Goal: Transaction & Acquisition: Purchase product/service

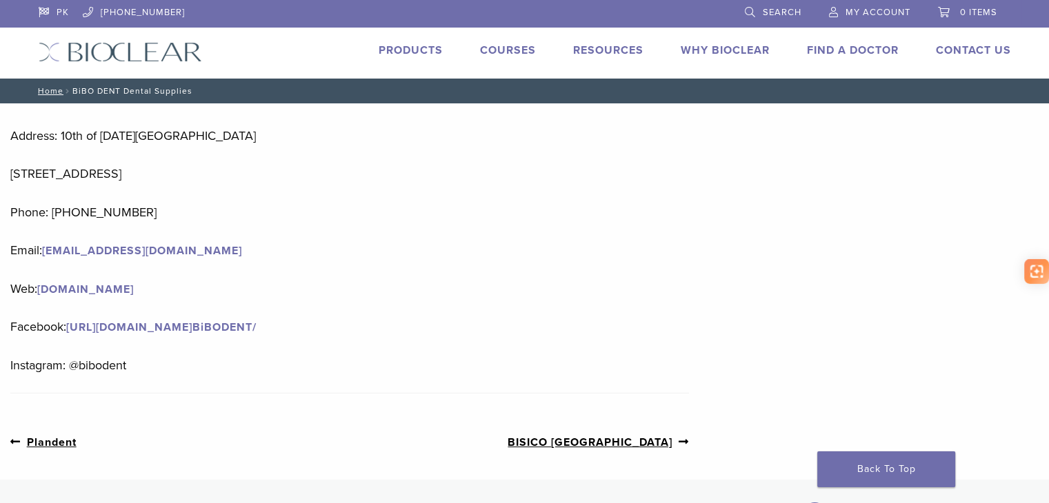
click at [416, 45] on link "Products" at bounding box center [410, 50] width 64 height 14
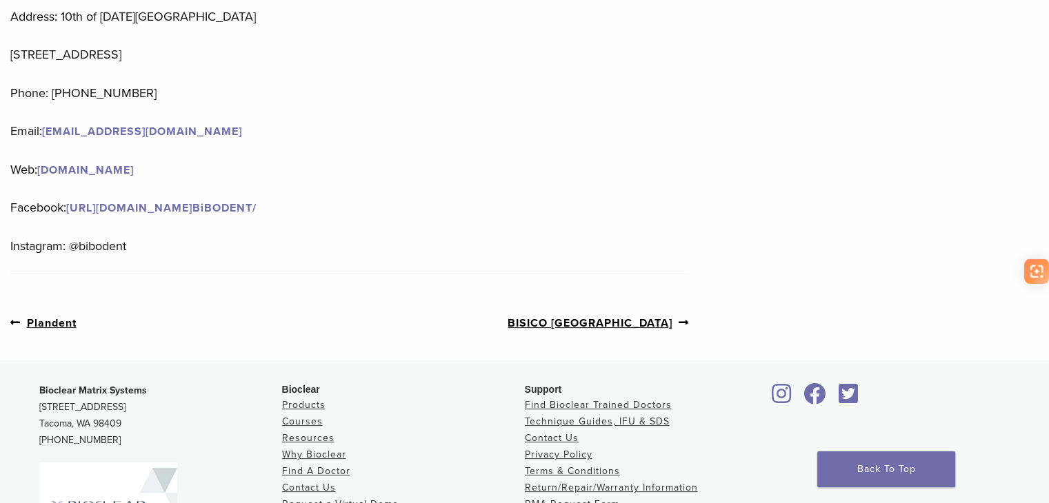
scroll to position [205, 0]
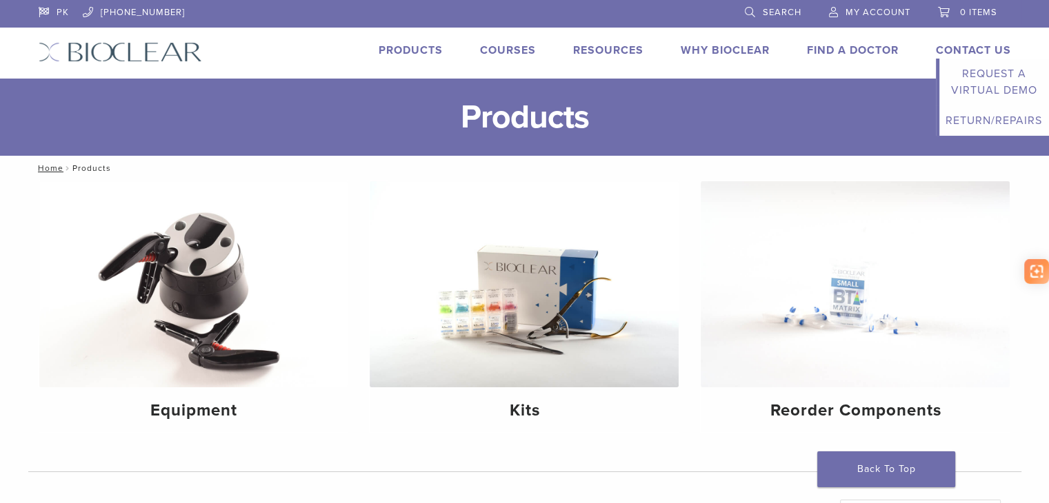
click at [935, 42] on li "Contact Us Expand child menu Request a Virtual Demo Return/Repairs" at bounding box center [972, 50] width 75 height 17
click at [935, 45] on link "Contact Us" at bounding box center [972, 50] width 75 height 14
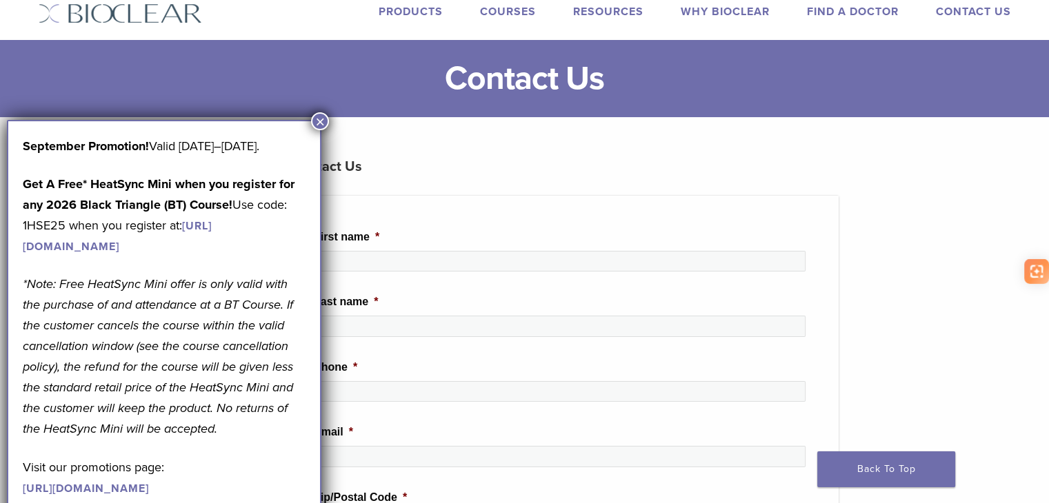
scroll to position [69, 0]
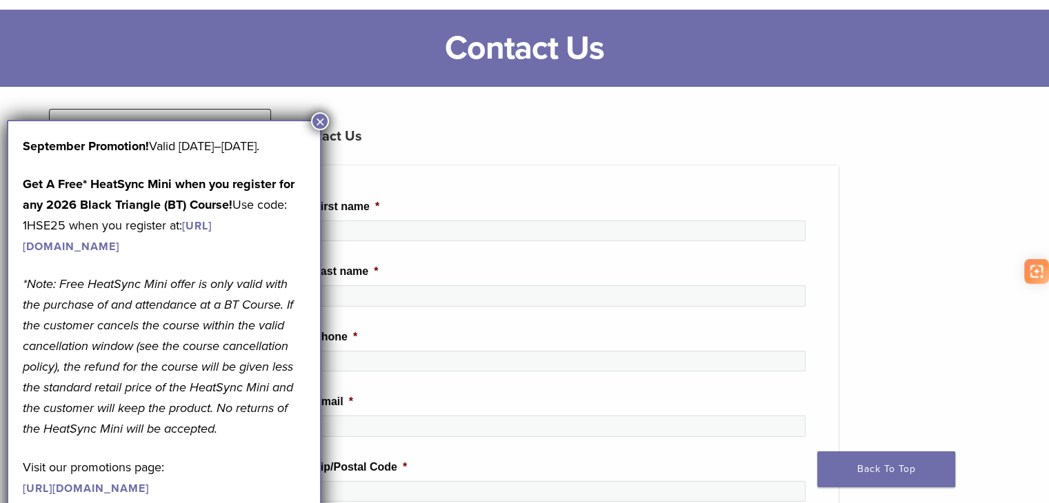
click at [321, 119] on button "×" at bounding box center [320, 121] width 18 height 18
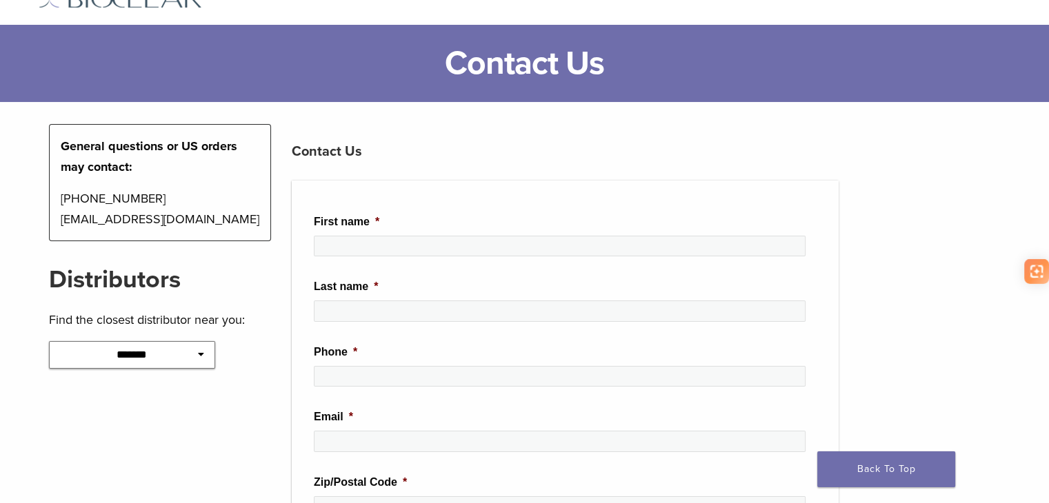
scroll to position [0, 0]
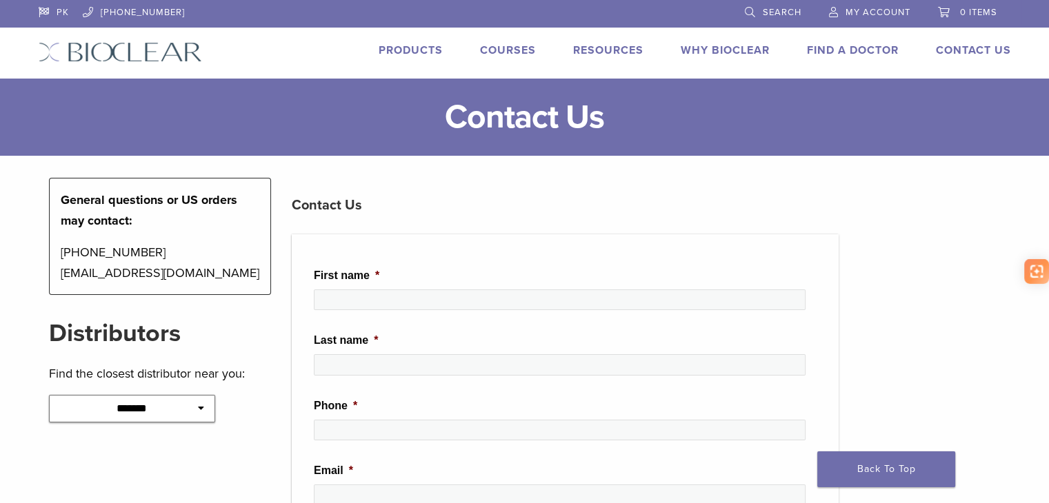
click at [443, 48] on link "Products" at bounding box center [410, 50] width 64 height 14
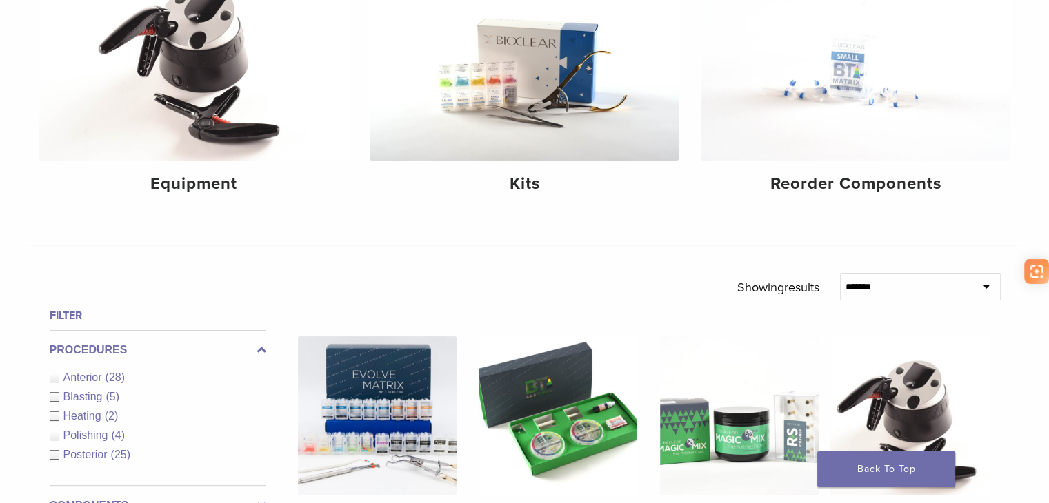
scroll to position [207, 0]
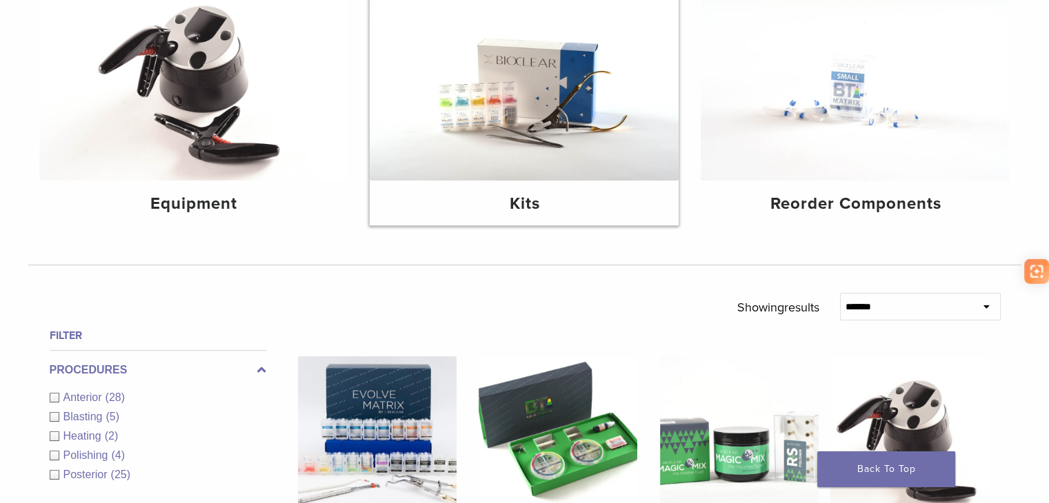
click at [531, 192] on h4 "Kits" at bounding box center [524, 204] width 287 height 25
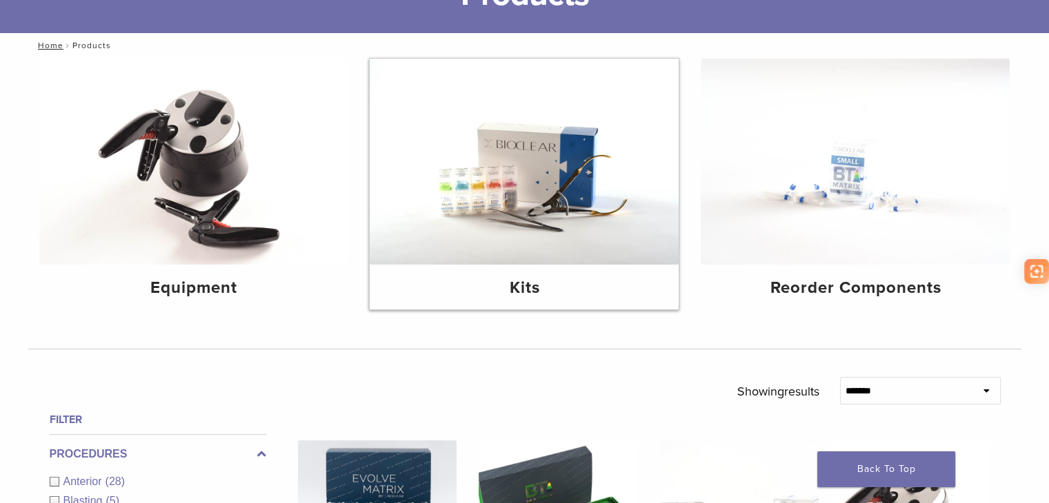
scroll to position [0, 0]
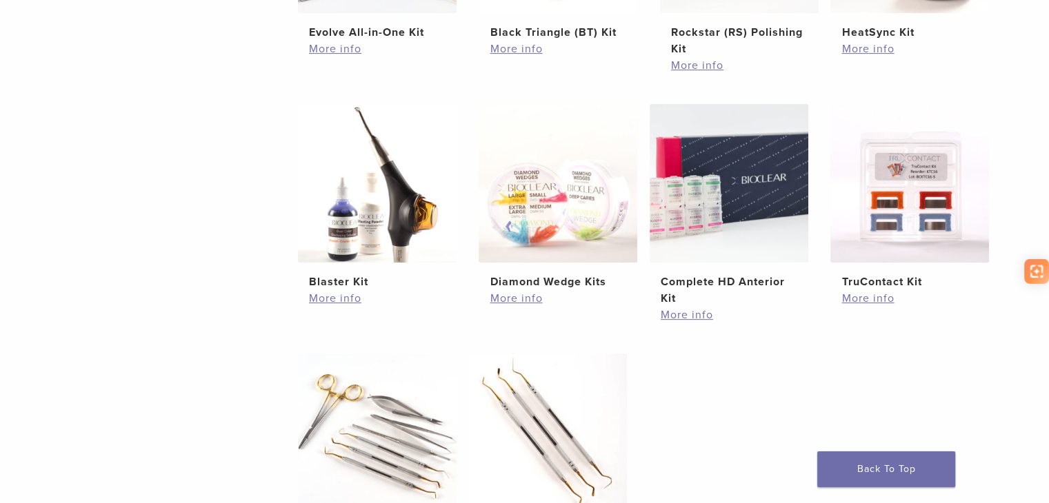
scroll to position [552, 0]
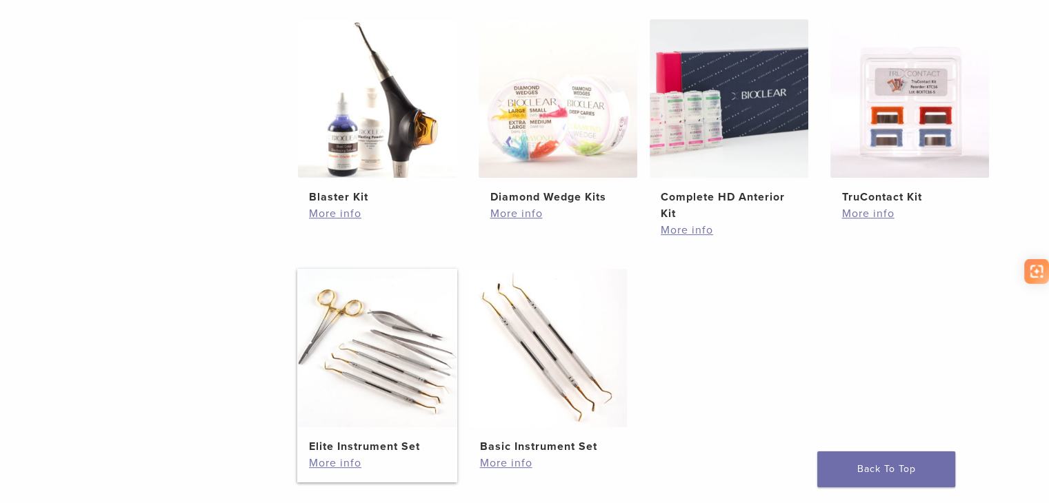
click at [402, 438] on h2 "Elite Instrument Set" at bounding box center [377, 446] width 136 height 17
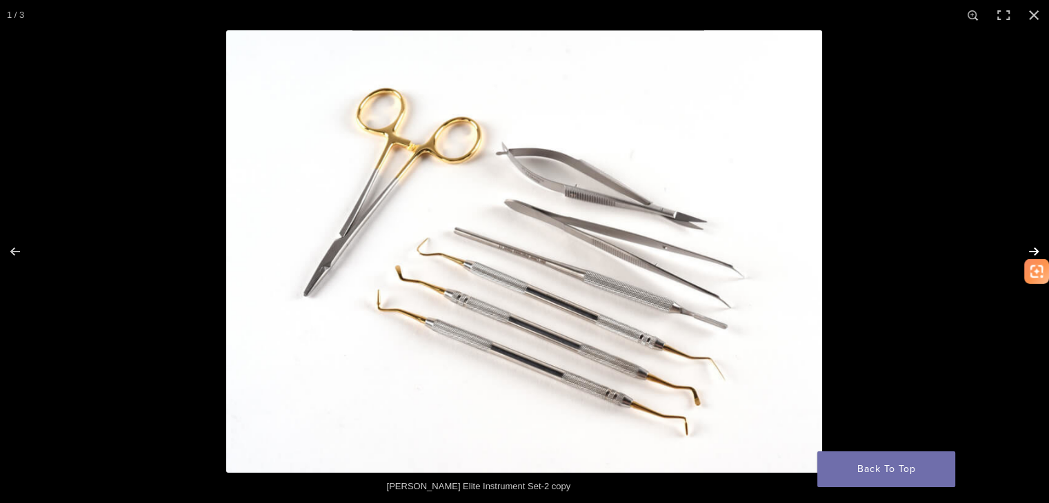
click at [1033, 245] on button "Next (arrow right)" at bounding box center [1024, 251] width 48 height 69
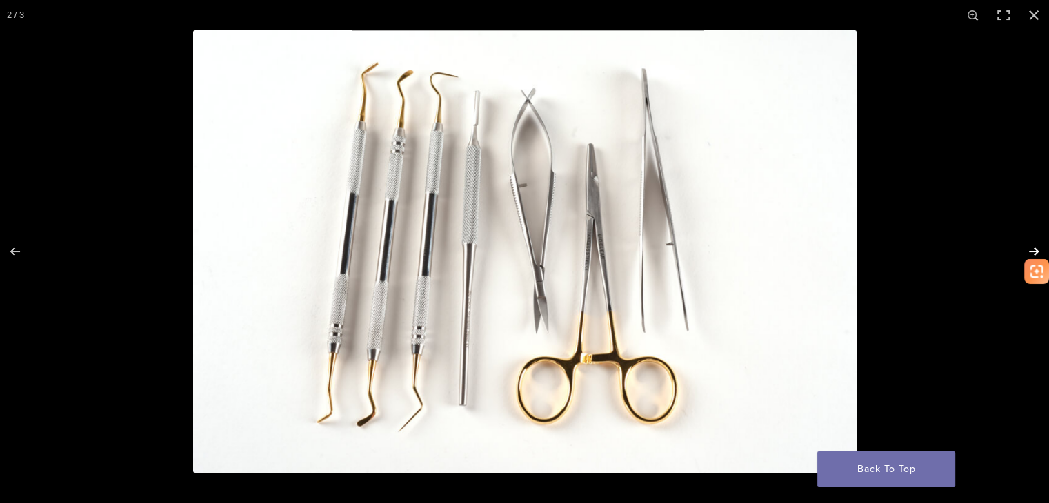
click at [1033, 245] on button "Next (arrow right)" at bounding box center [1024, 251] width 48 height 69
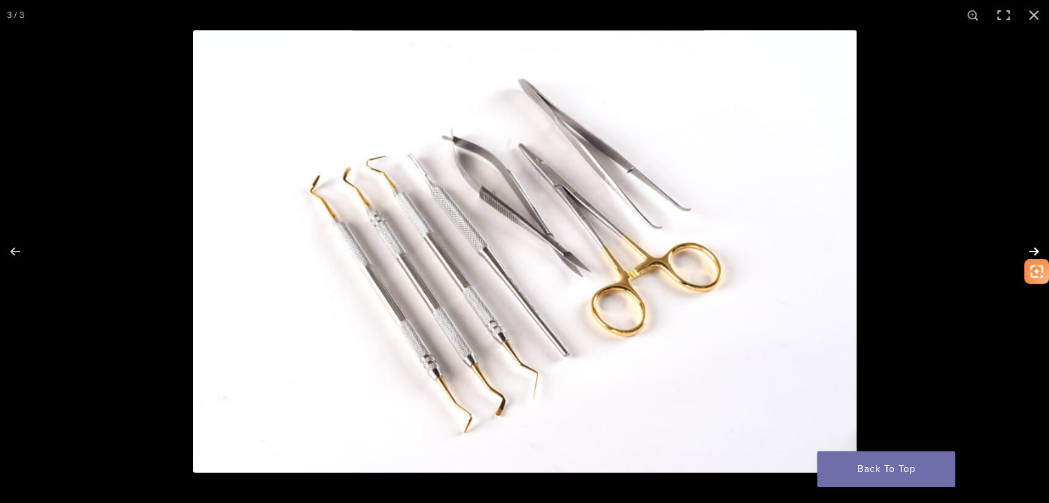
click at [1033, 245] on button "Next (arrow right)" at bounding box center [1024, 251] width 48 height 69
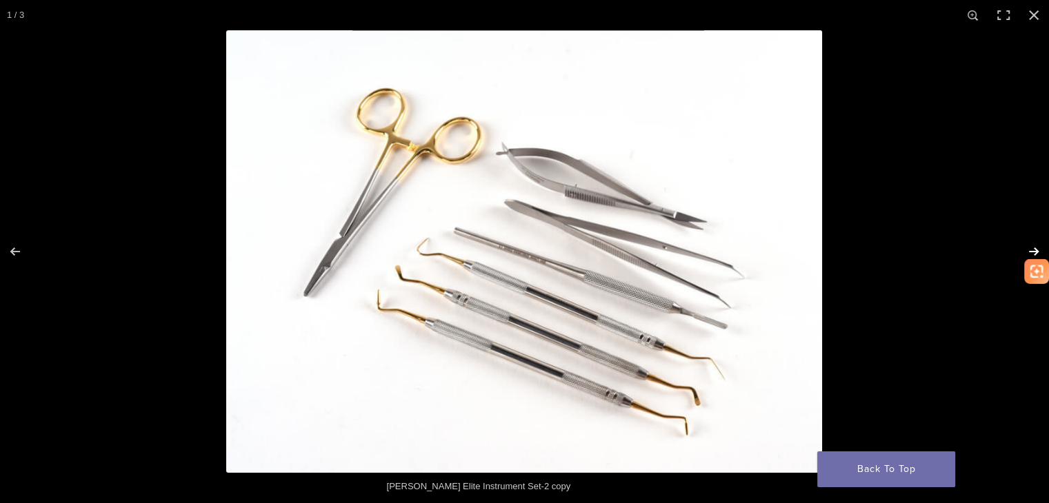
click at [1033, 245] on button "Next (arrow right)" at bounding box center [1024, 251] width 48 height 69
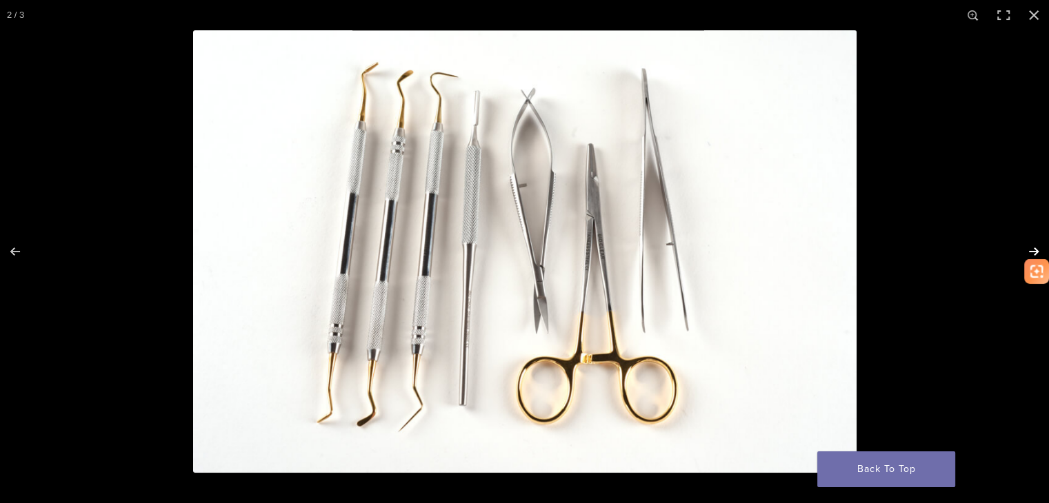
click at [1033, 245] on button "Next (arrow right)" at bounding box center [1024, 251] width 48 height 69
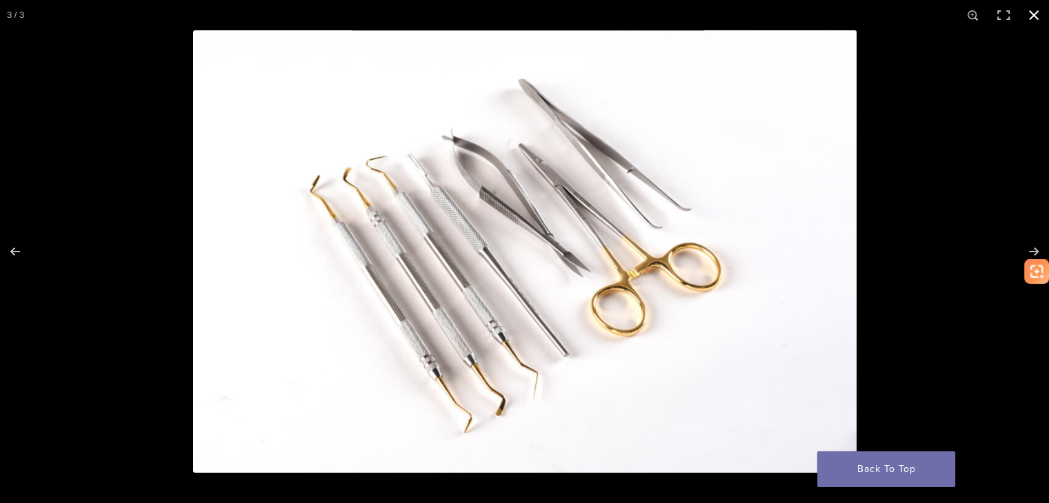
click at [1024, 17] on button "Close (Esc)" at bounding box center [1033, 15] width 30 height 30
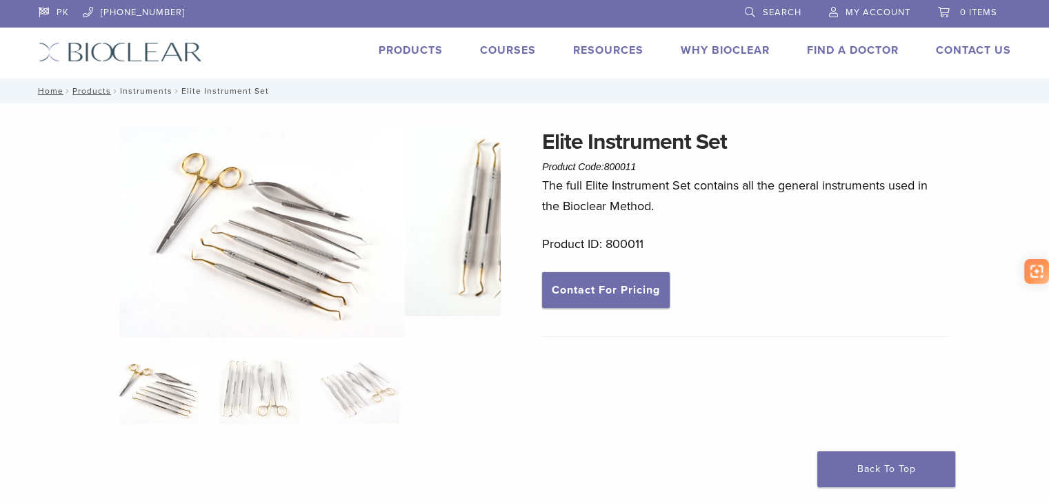
click at [172, 86] on link "Instruments" at bounding box center [146, 91] width 52 height 10
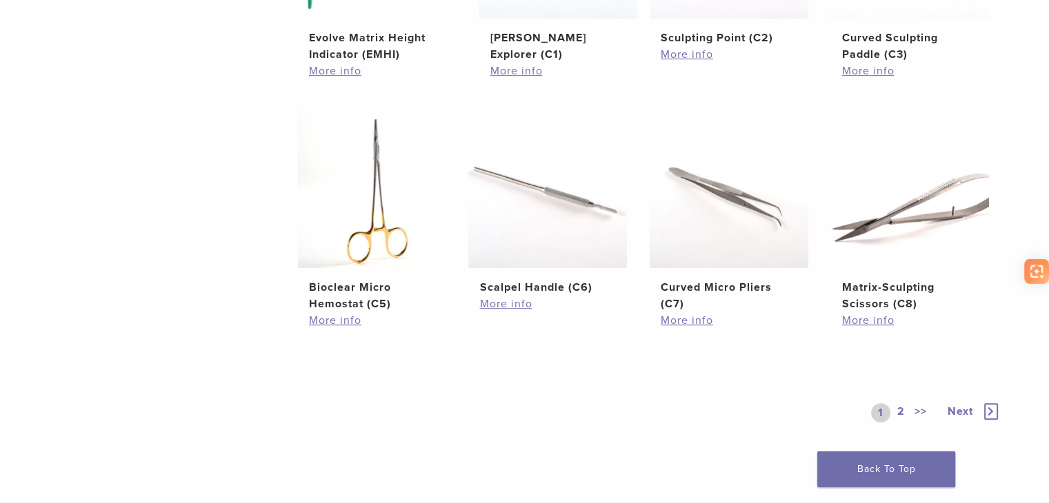
scroll to position [758, 0]
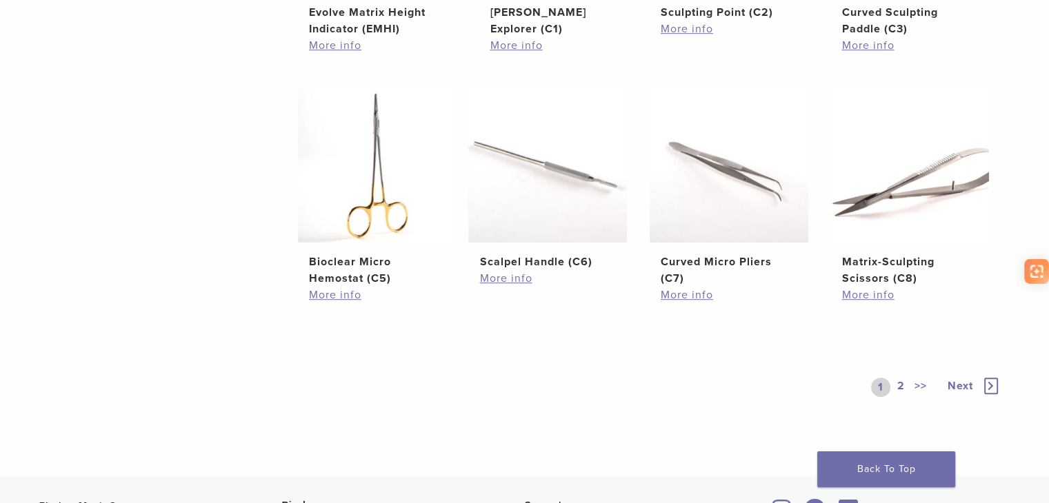
click at [894, 378] on link "2" at bounding box center [900, 387] width 13 height 19
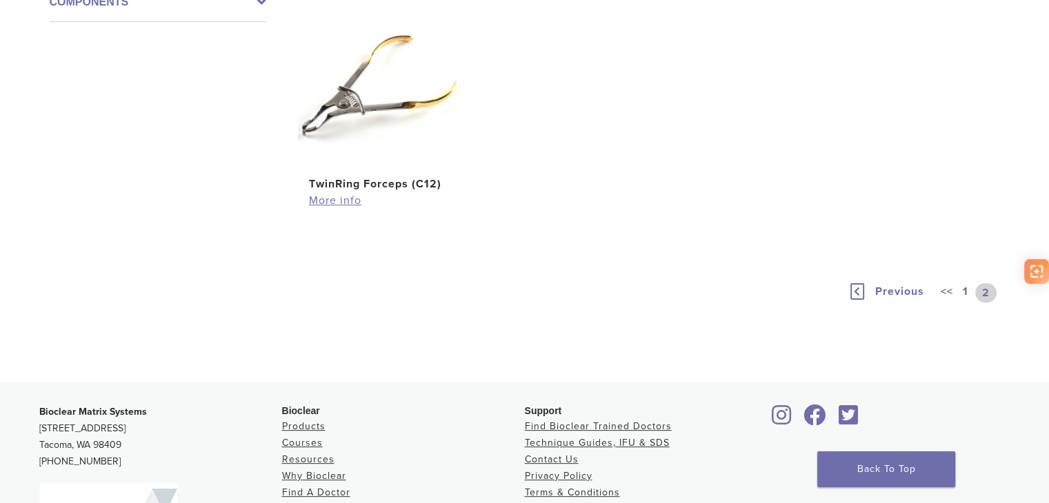
scroll to position [179, 0]
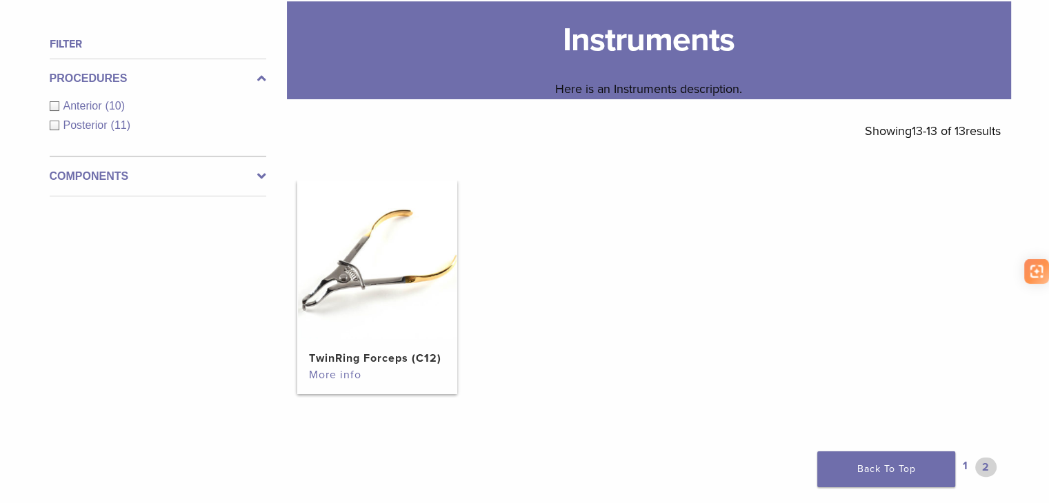
click at [387, 367] on link "More info" at bounding box center [377, 375] width 136 height 17
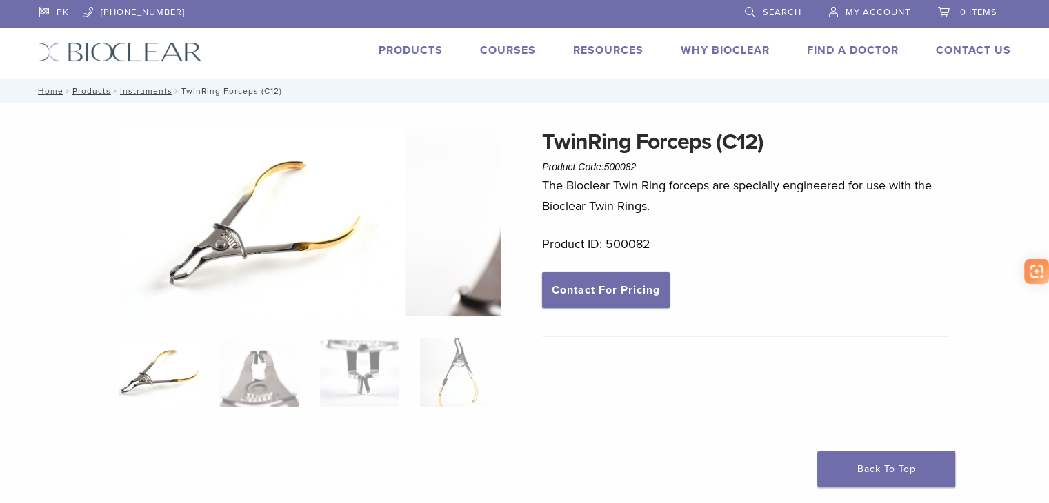
click at [363, 196] on img at bounding box center [261, 222] width 285 height 194
